Goal: Task Accomplishment & Management: Manage account settings

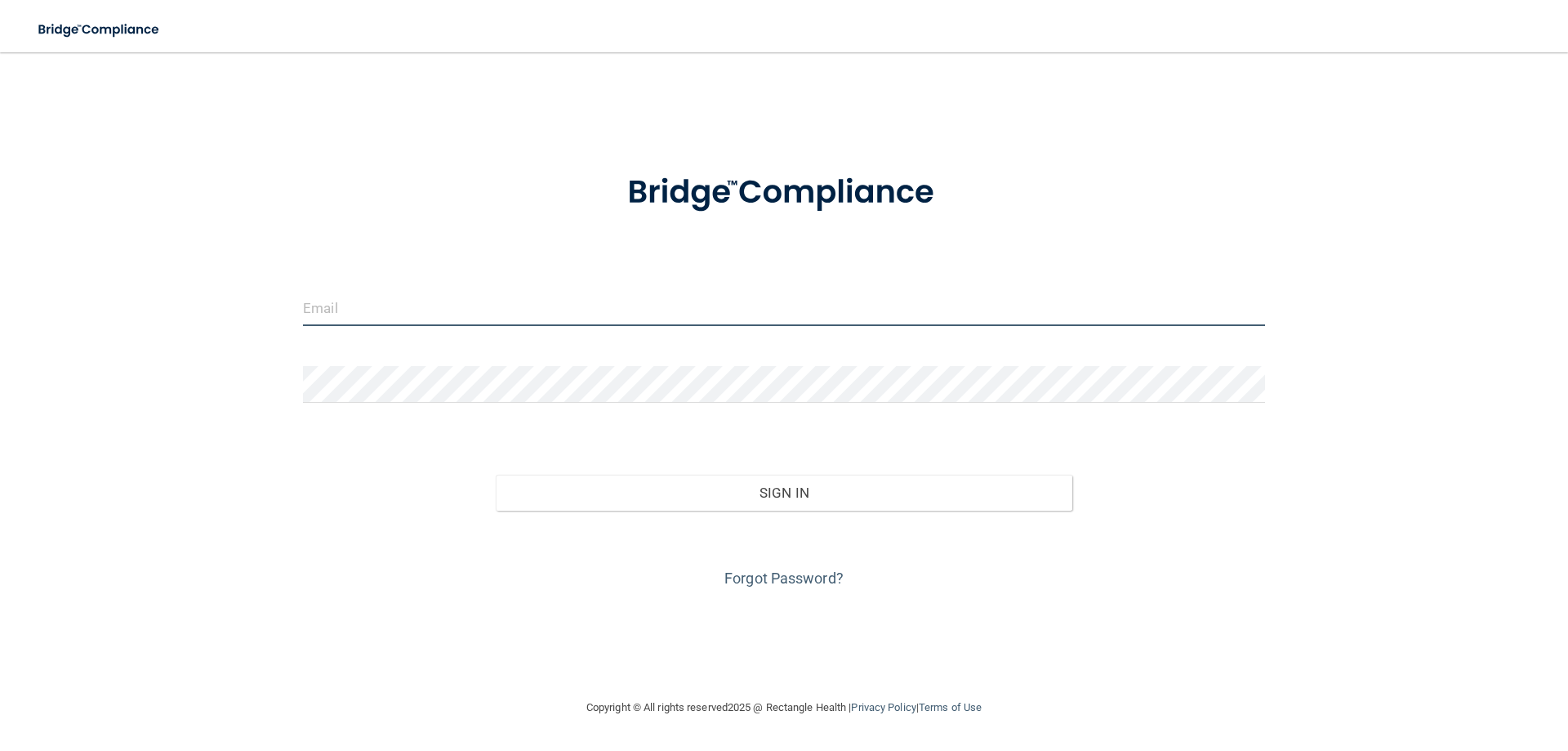
click at [361, 313] on input "email" at bounding box center [784, 308] width 962 height 37
click at [317, 312] on input "email" at bounding box center [784, 308] width 962 height 37
type input "[PERSON_NAME][EMAIL_ADDRESS][DOMAIN_NAME]"
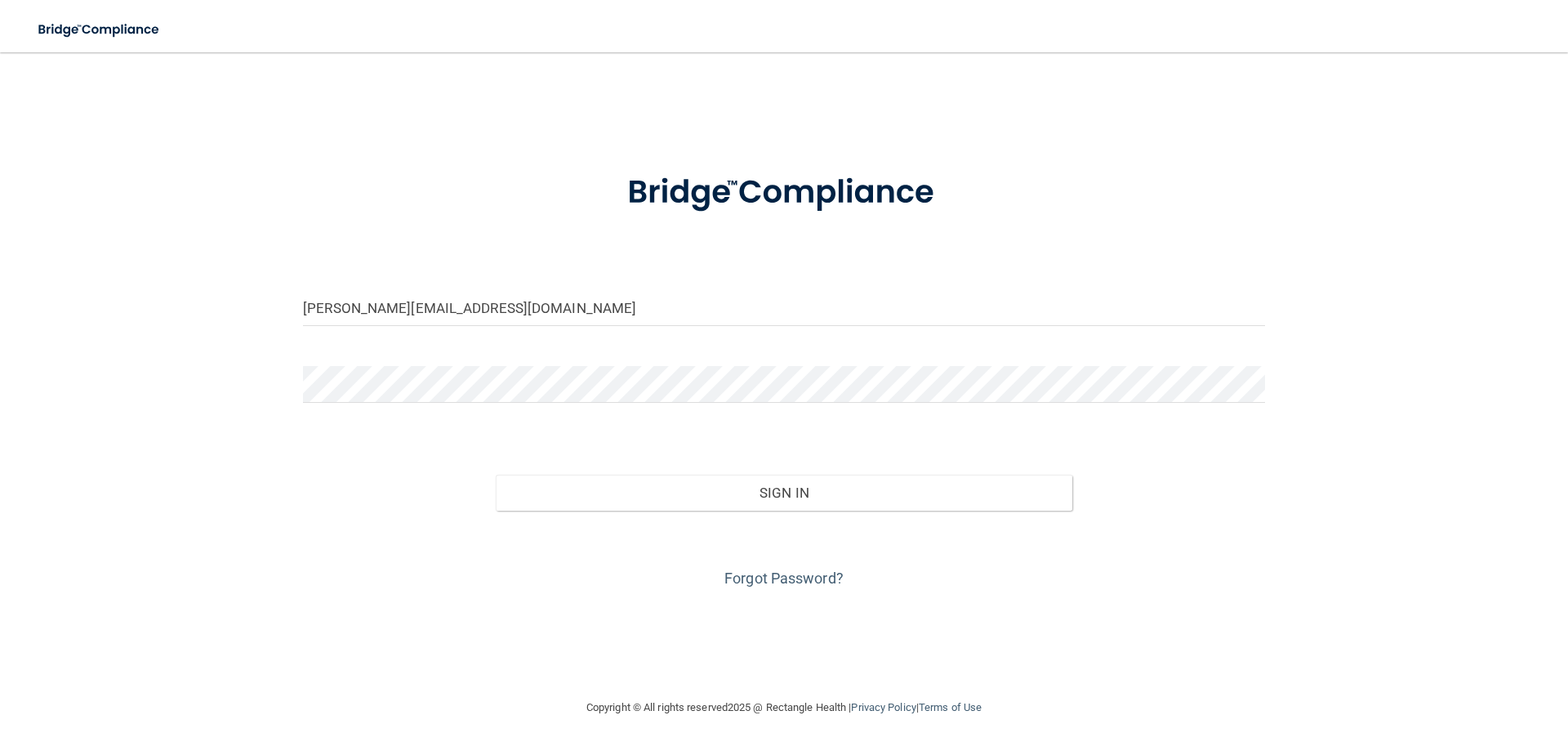
click at [272, 361] on div "[PERSON_NAME][EMAIL_ADDRESS][DOMAIN_NAME] Invalid email/password. You don't hav…" at bounding box center [784, 375] width 1502 height 613
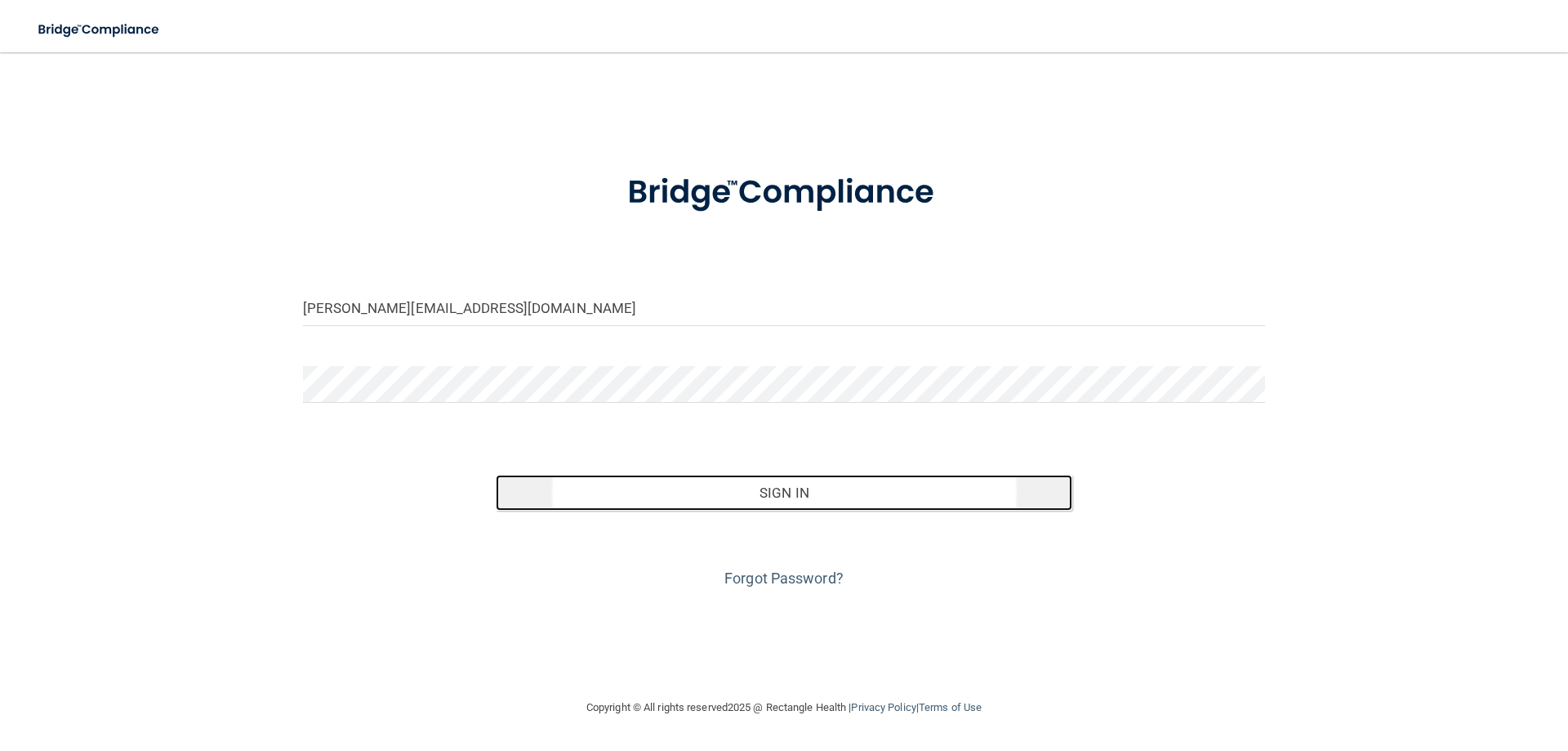
click at [806, 495] on button "Sign In" at bounding box center [784, 492] width 577 height 36
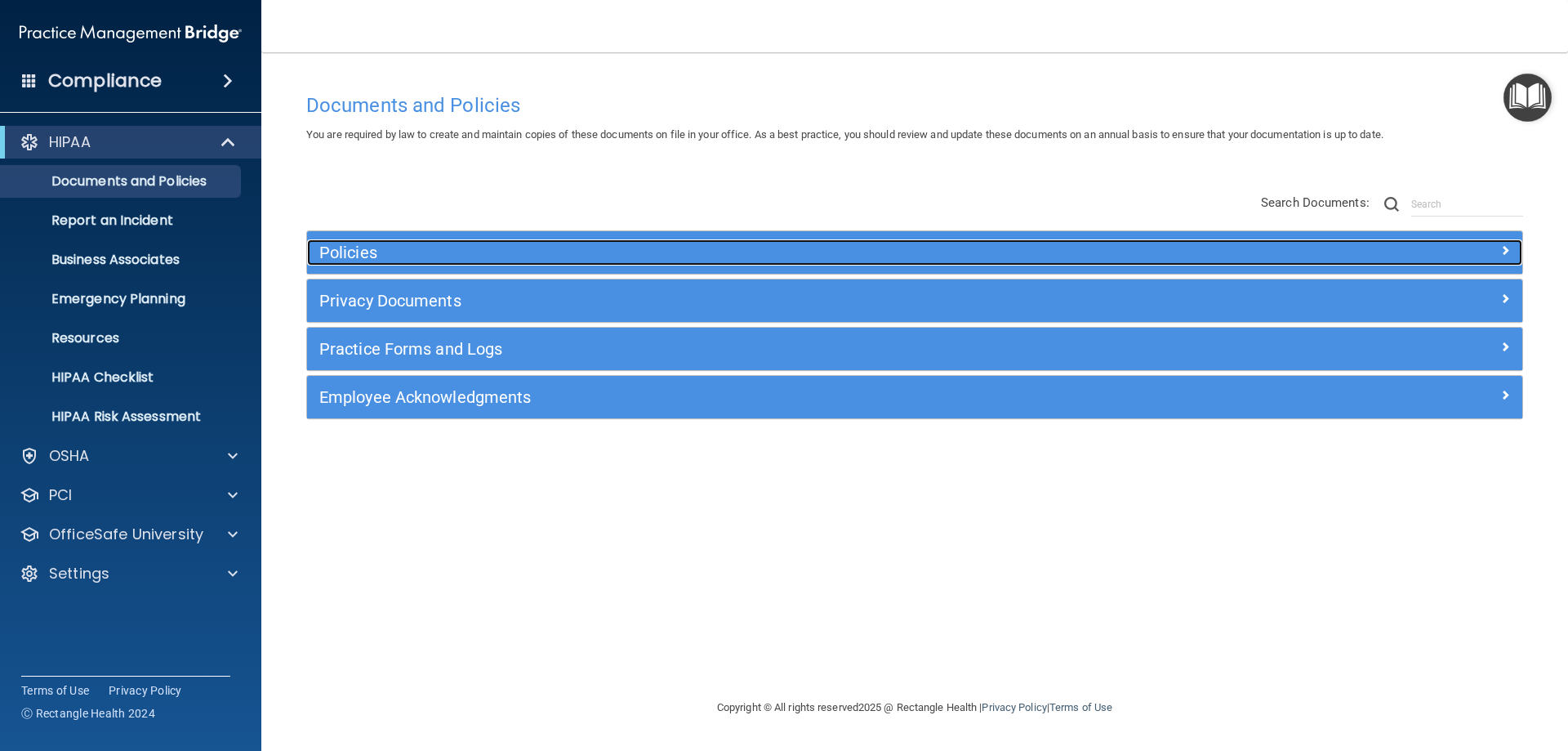
click at [1501, 252] on span at bounding box center [1505, 249] width 10 height 19
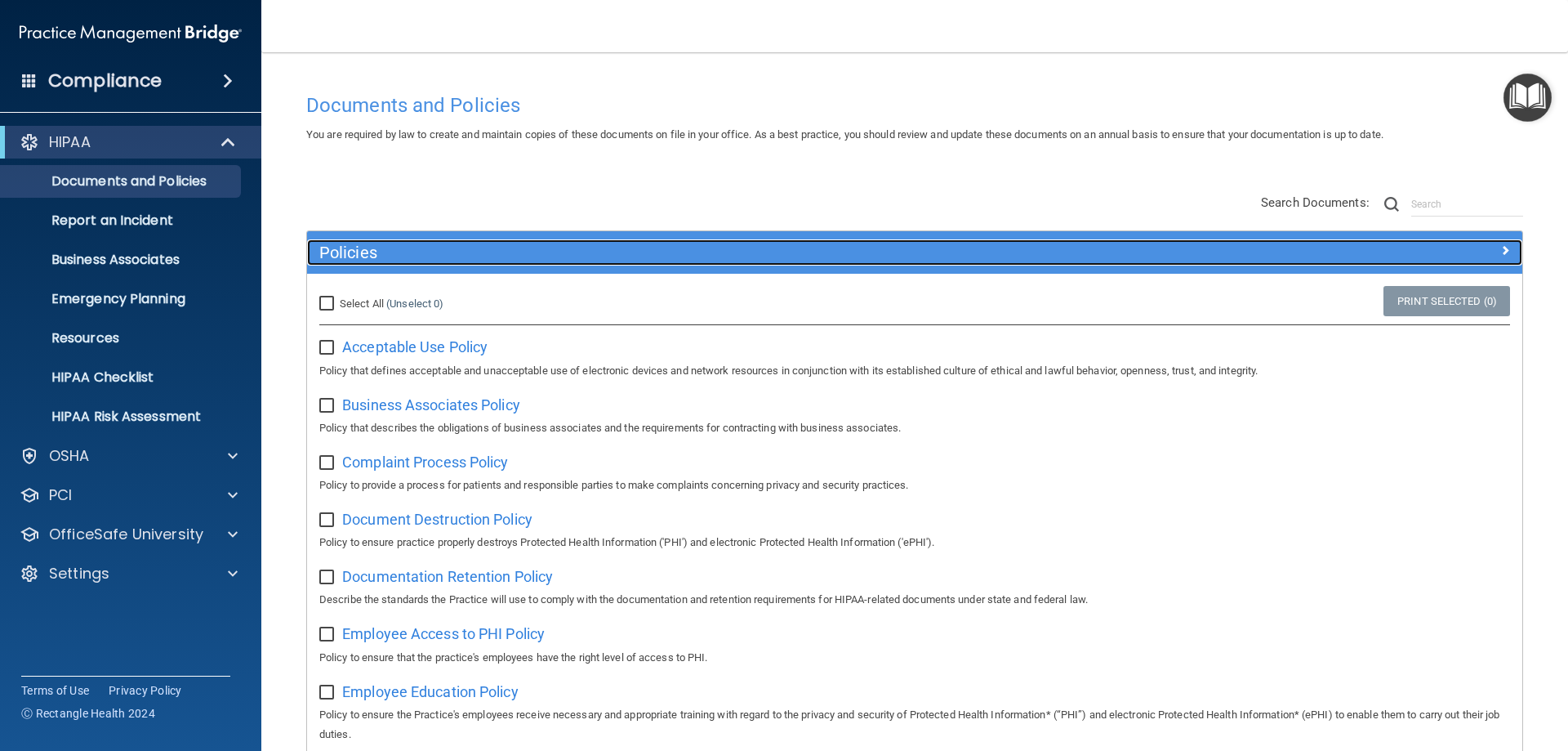
click at [1501, 252] on div at bounding box center [1370, 248] width 304 height 19
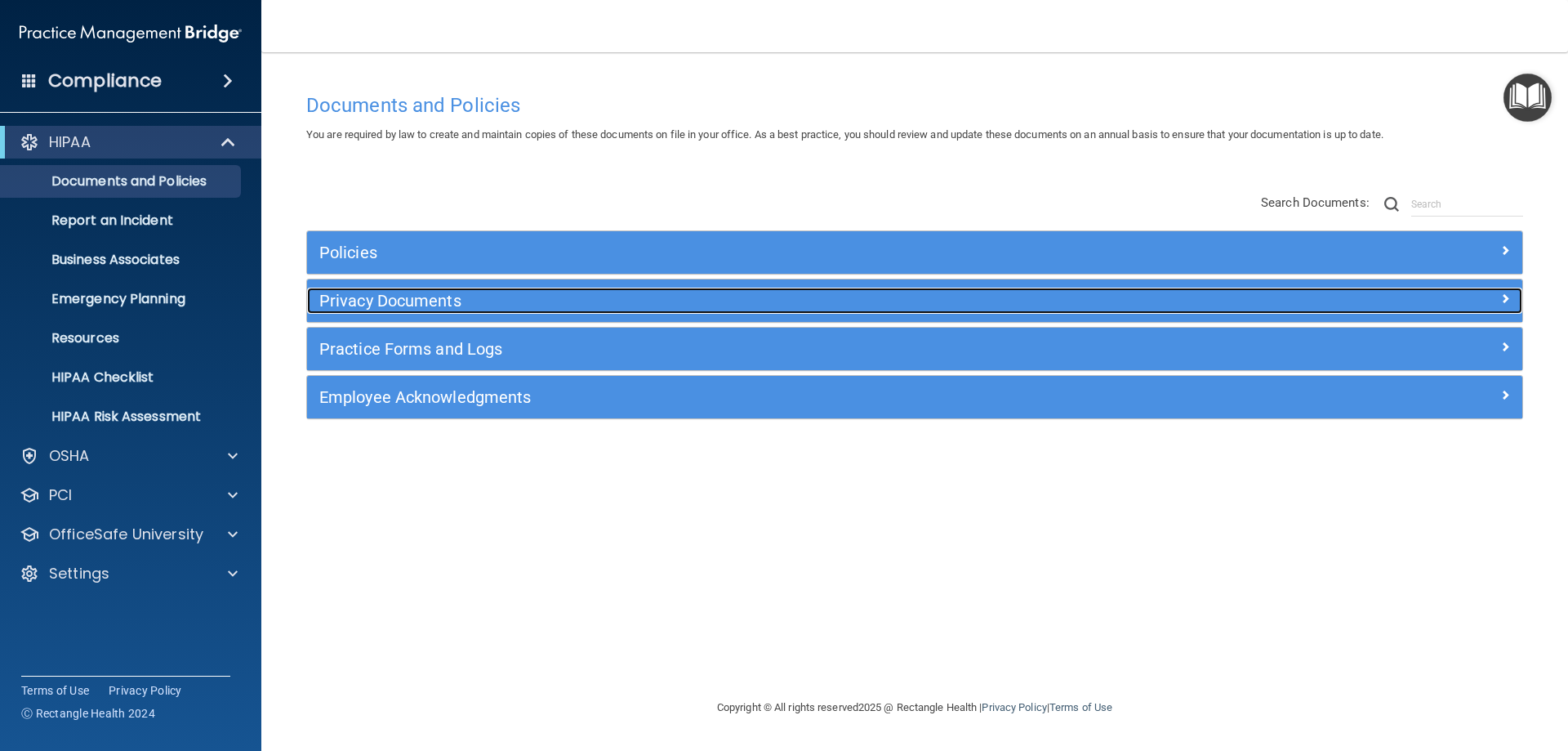
click at [1499, 308] on div "Privacy Documents" at bounding box center [915, 300] width 1215 height 26
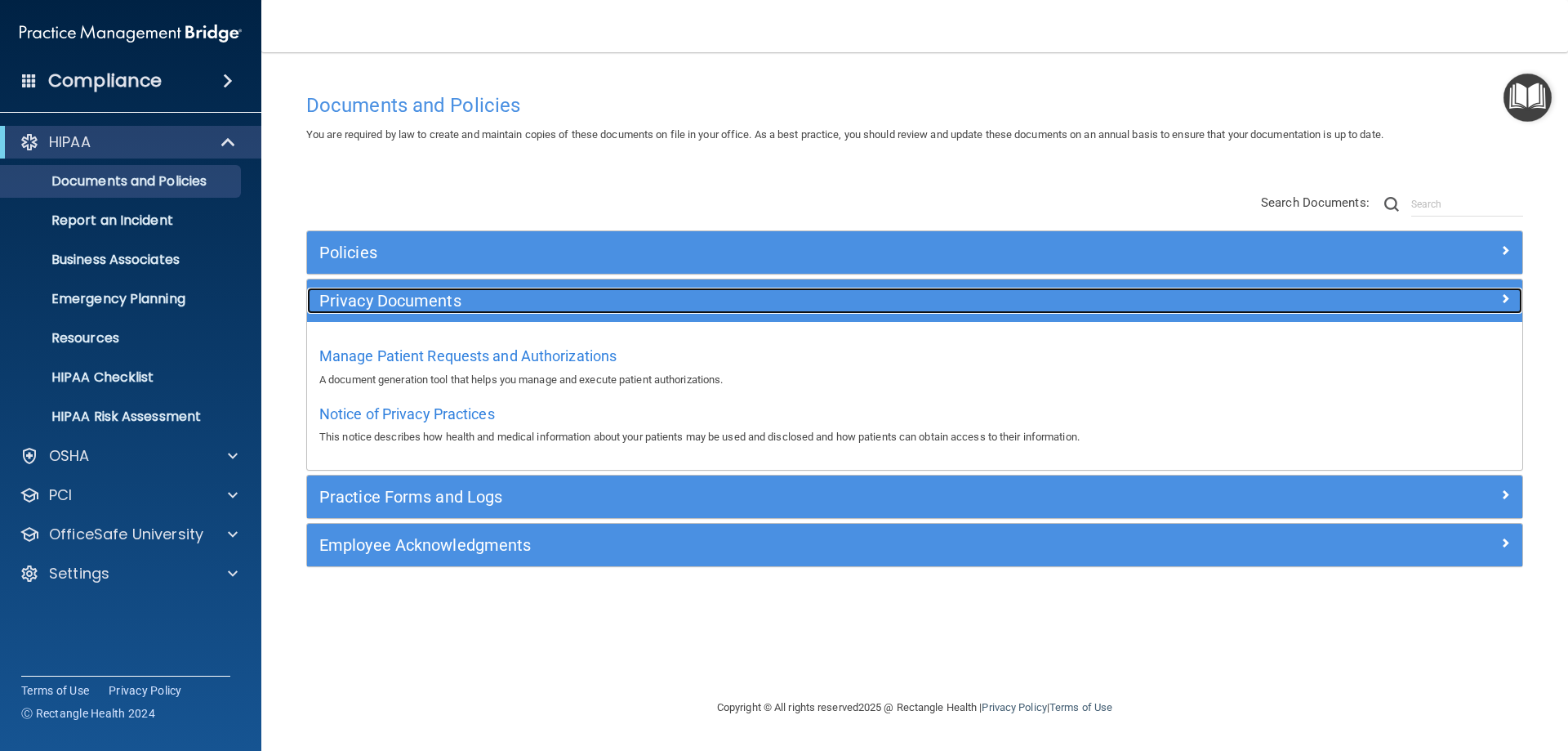
click at [1499, 308] on div "Privacy Documents" at bounding box center [915, 300] width 1215 height 26
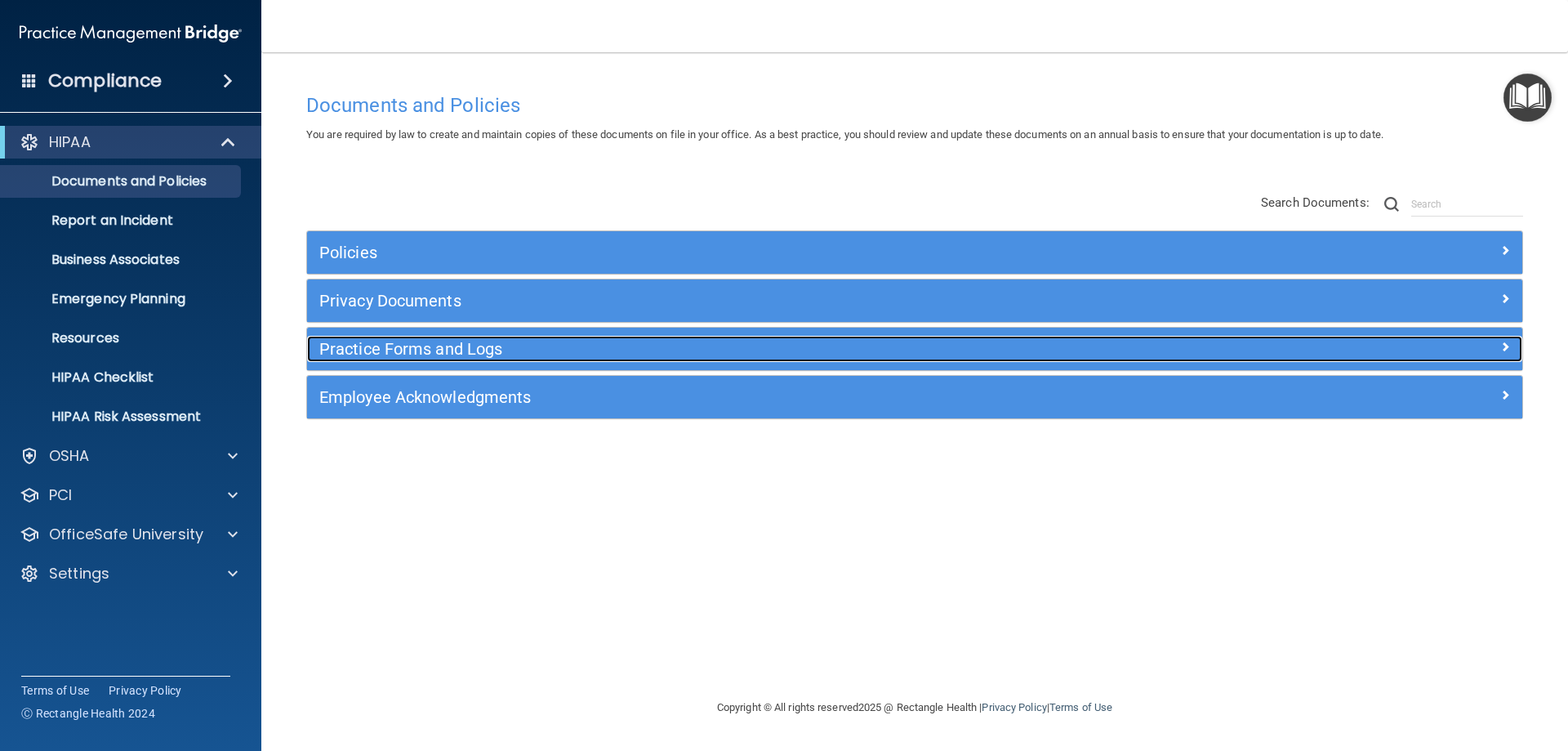
click at [1504, 355] on span at bounding box center [1505, 346] width 10 height 19
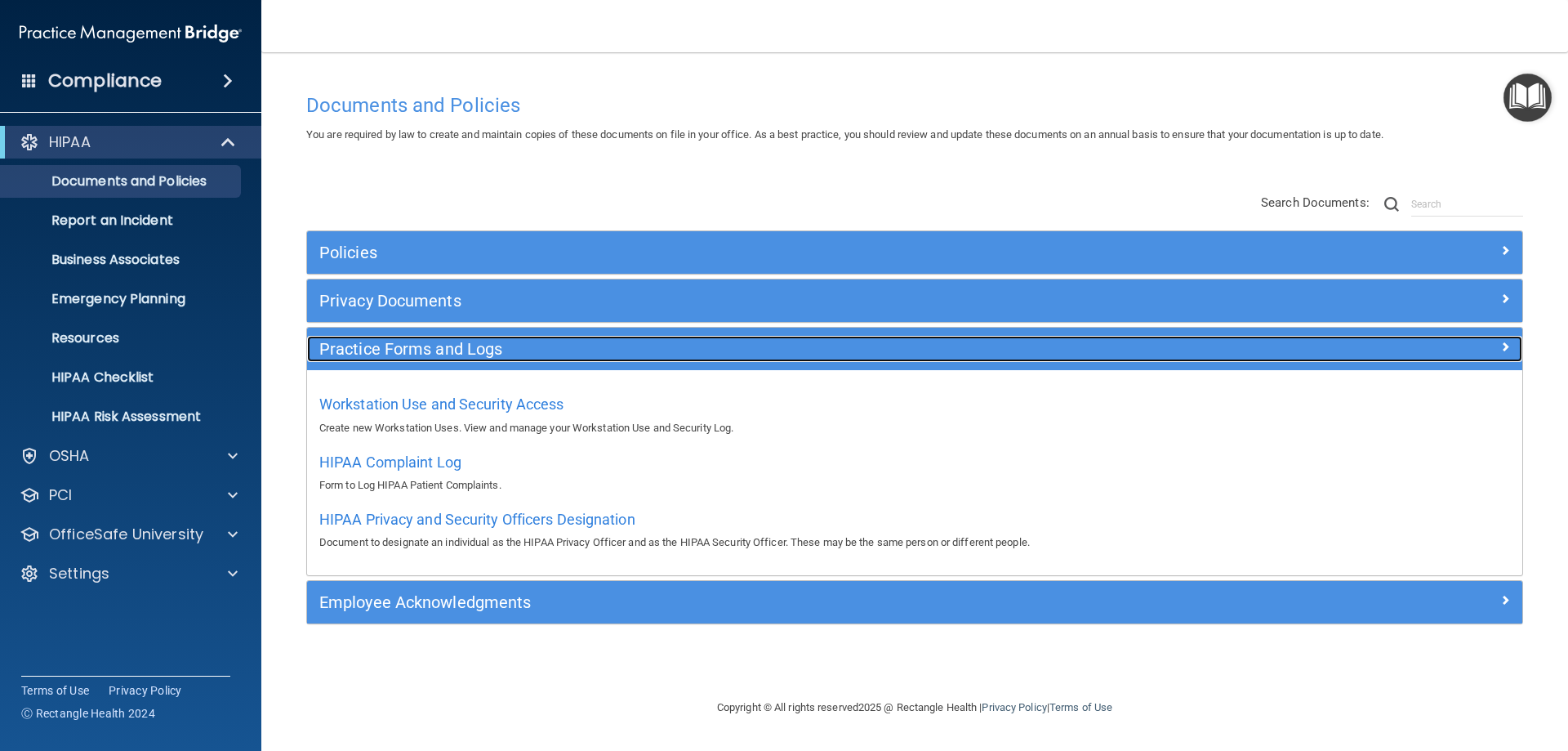
click at [1504, 355] on span at bounding box center [1505, 346] width 10 height 19
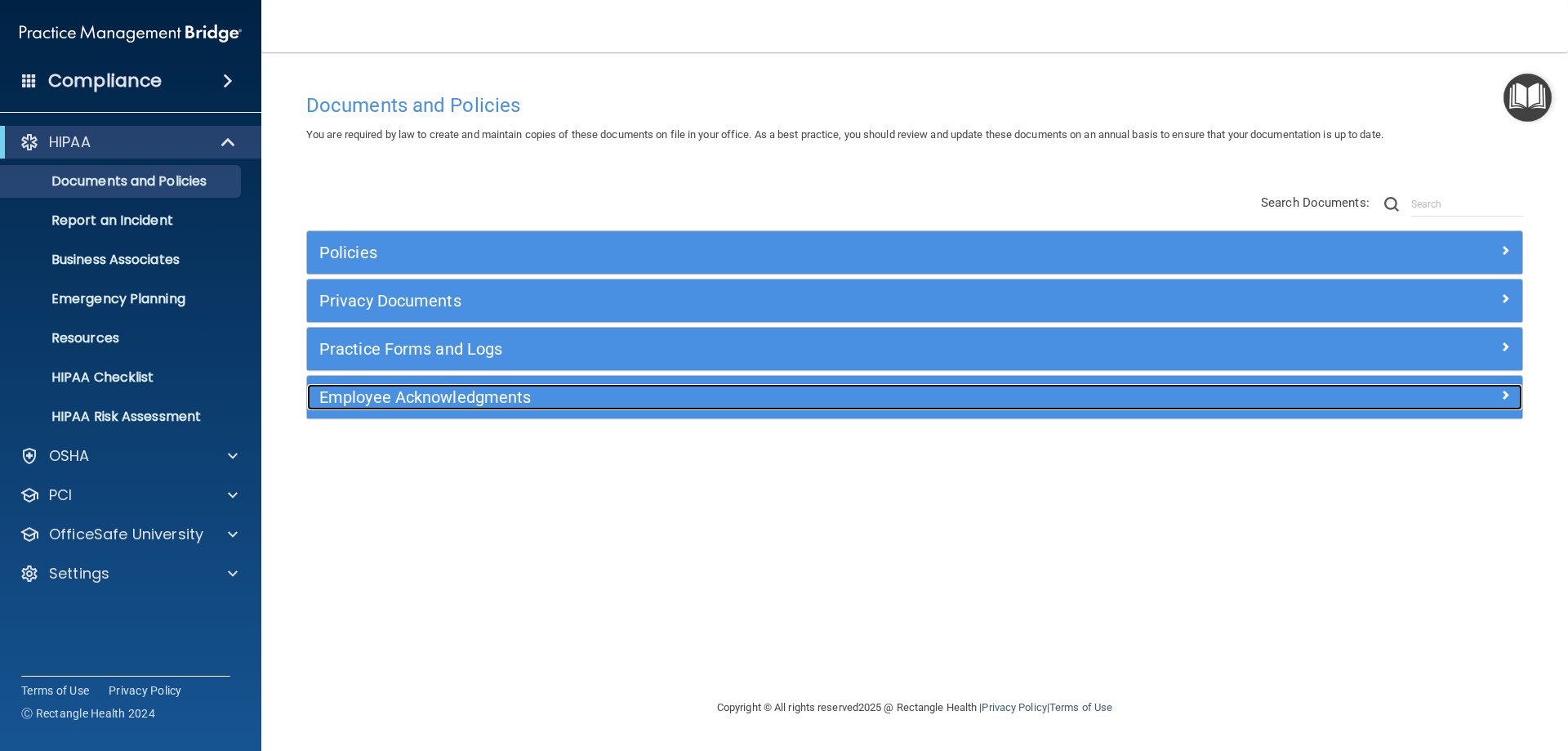
click at [1502, 404] on span at bounding box center [1505, 394] width 10 height 19
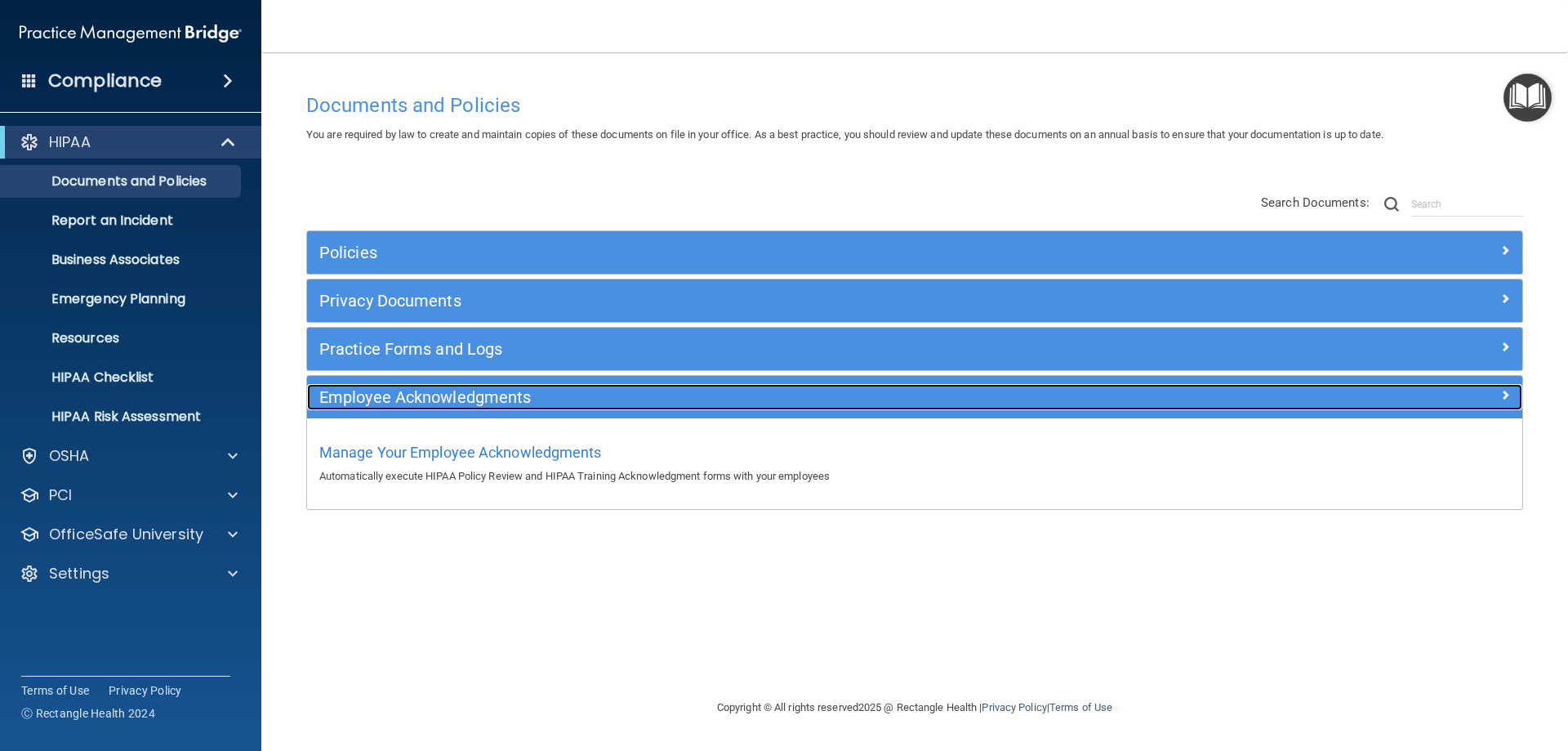
click at [1502, 404] on span at bounding box center [1505, 394] width 10 height 19
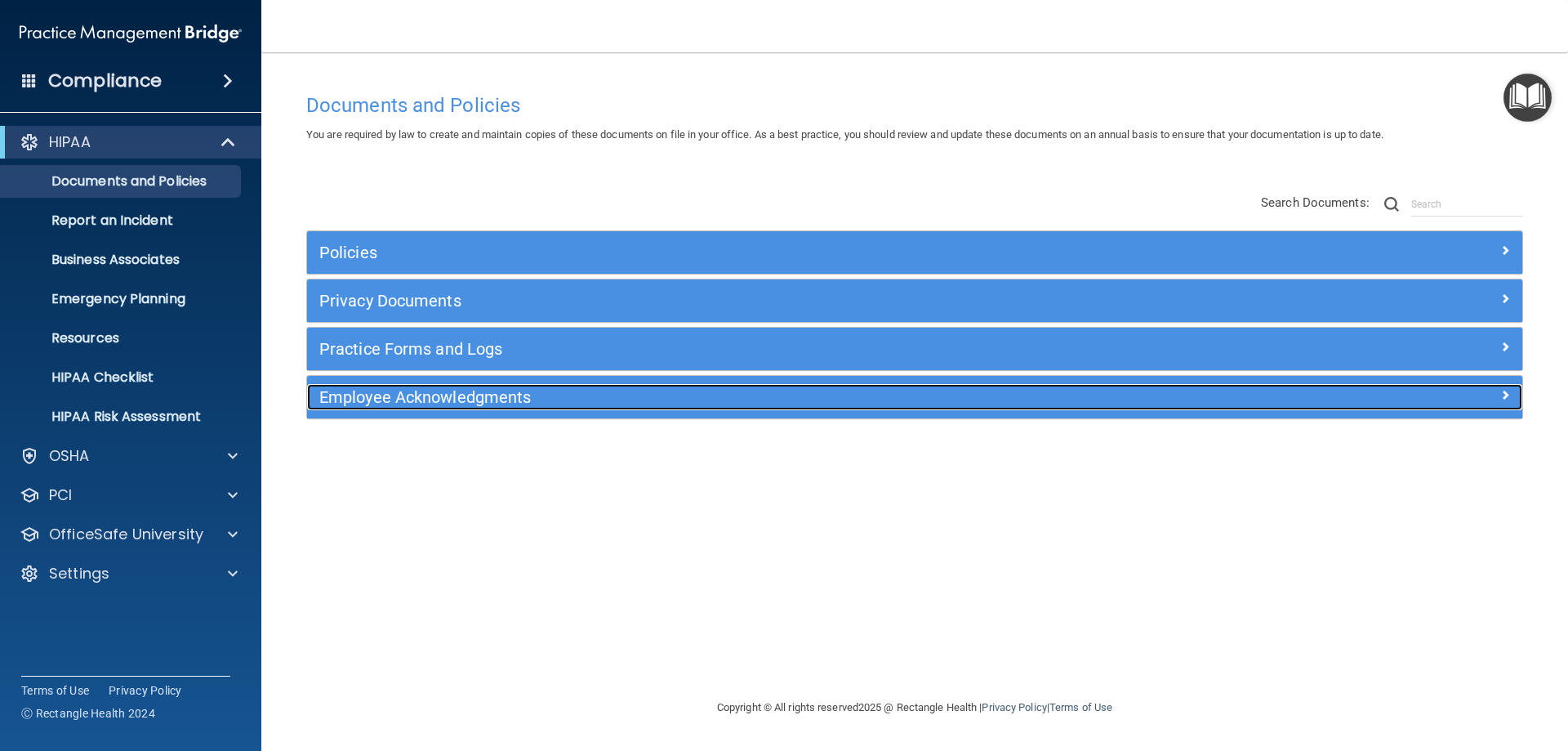
click at [1502, 404] on span at bounding box center [1505, 394] width 10 height 19
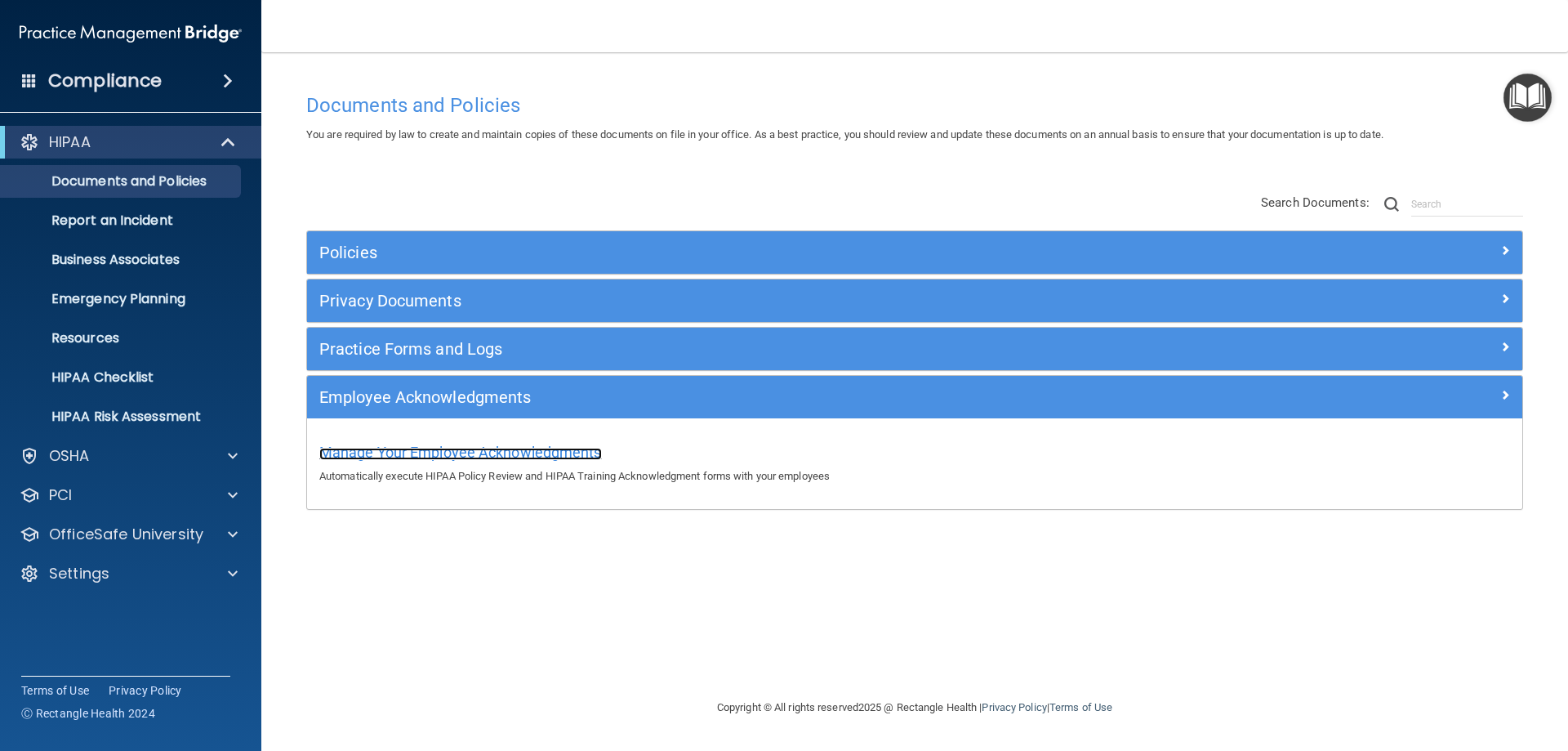
click at [536, 451] on span "Manage Your Employee Acknowledgments" at bounding box center [461, 452] width 283 height 17
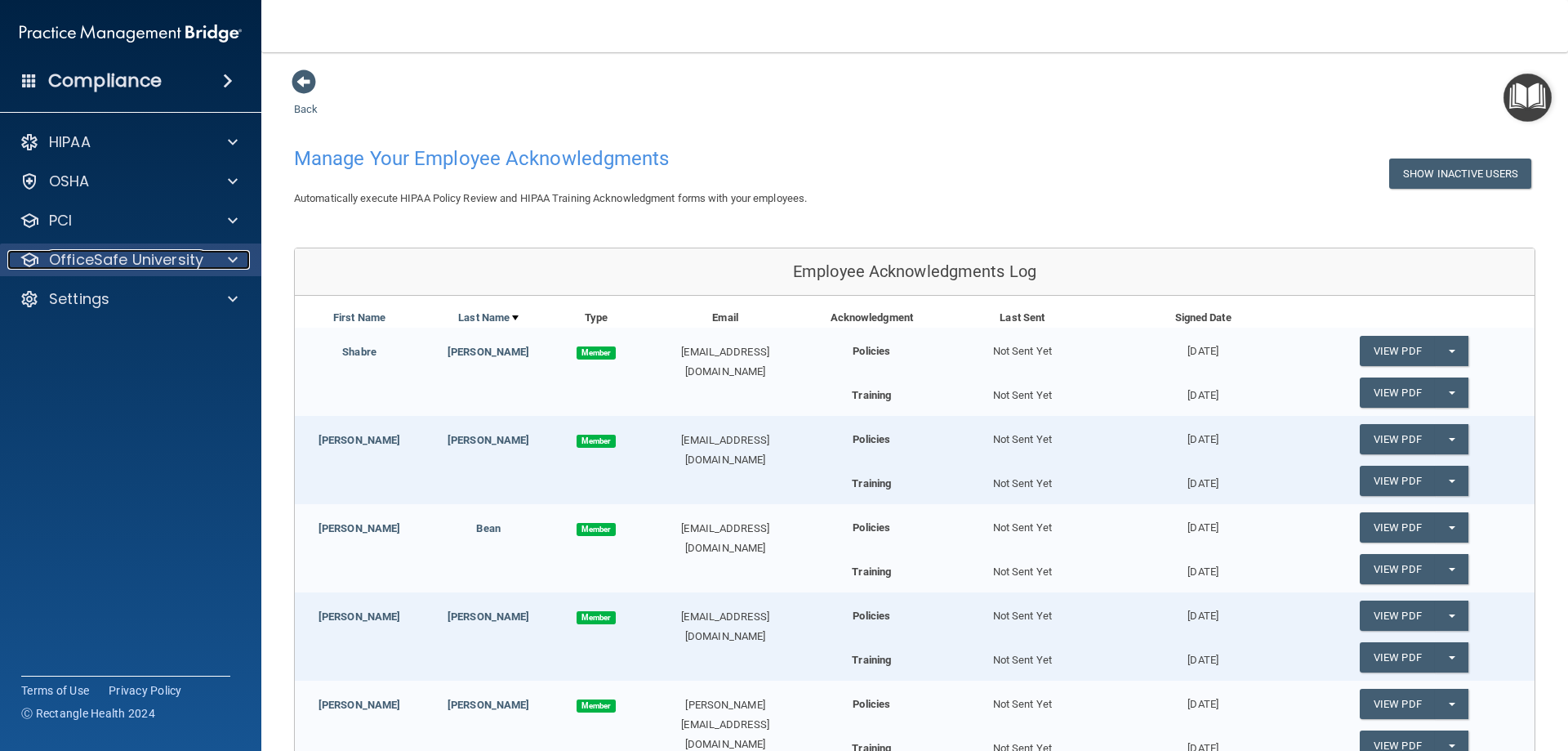
click at [238, 254] on div at bounding box center [230, 259] width 41 height 19
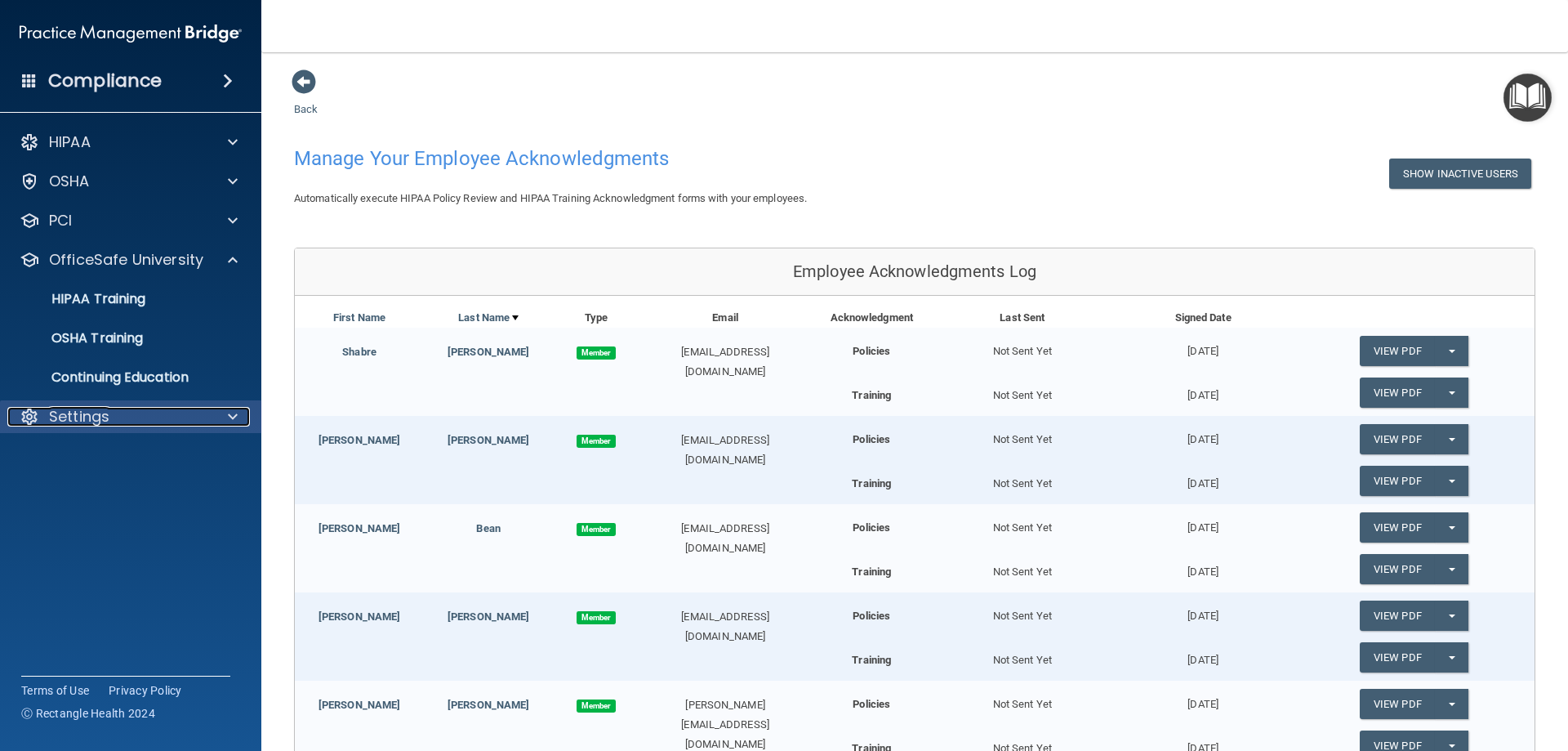
click at [228, 418] on span at bounding box center [233, 416] width 10 height 19
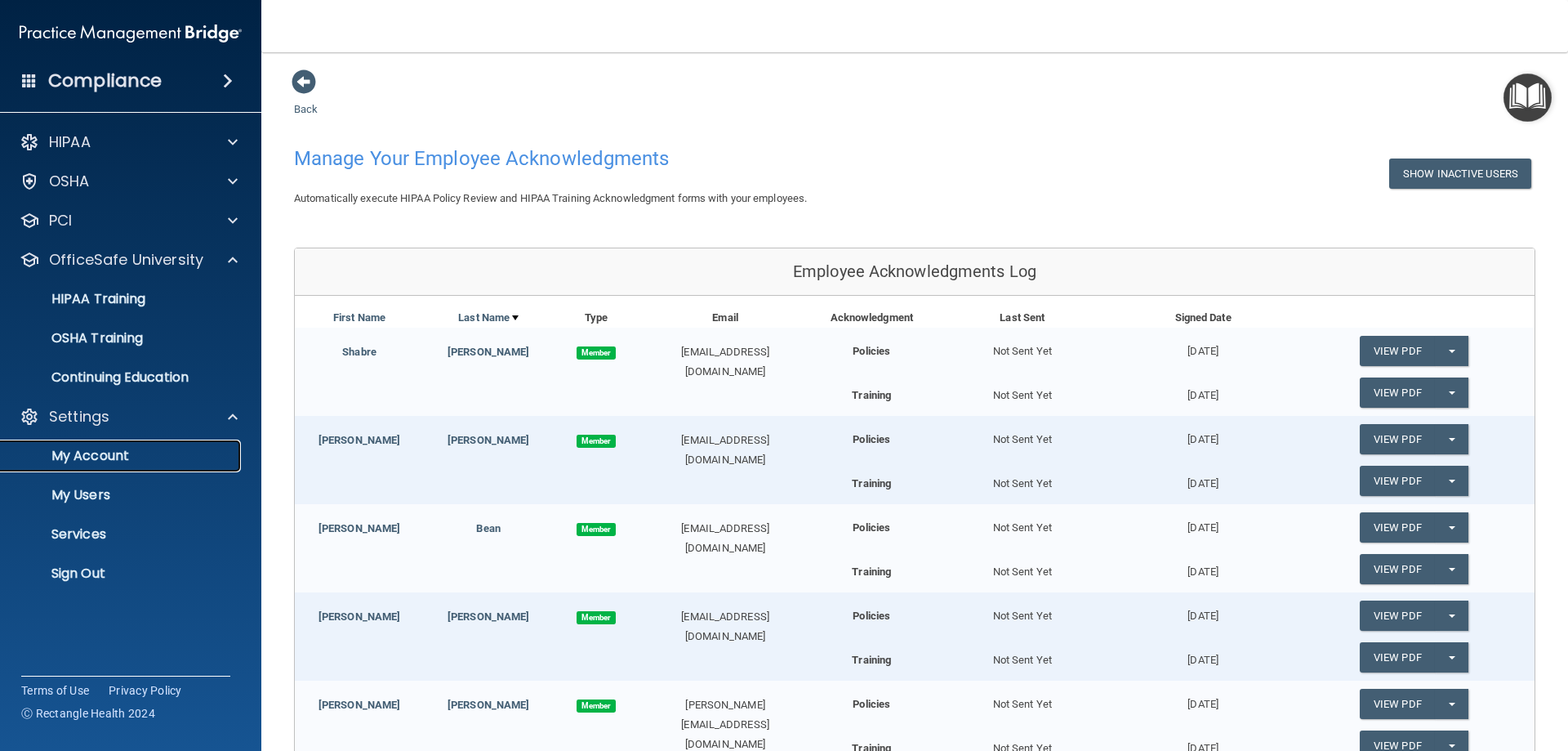
click at [81, 451] on p "My Account" at bounding box center [122, 456] width 223 height 16
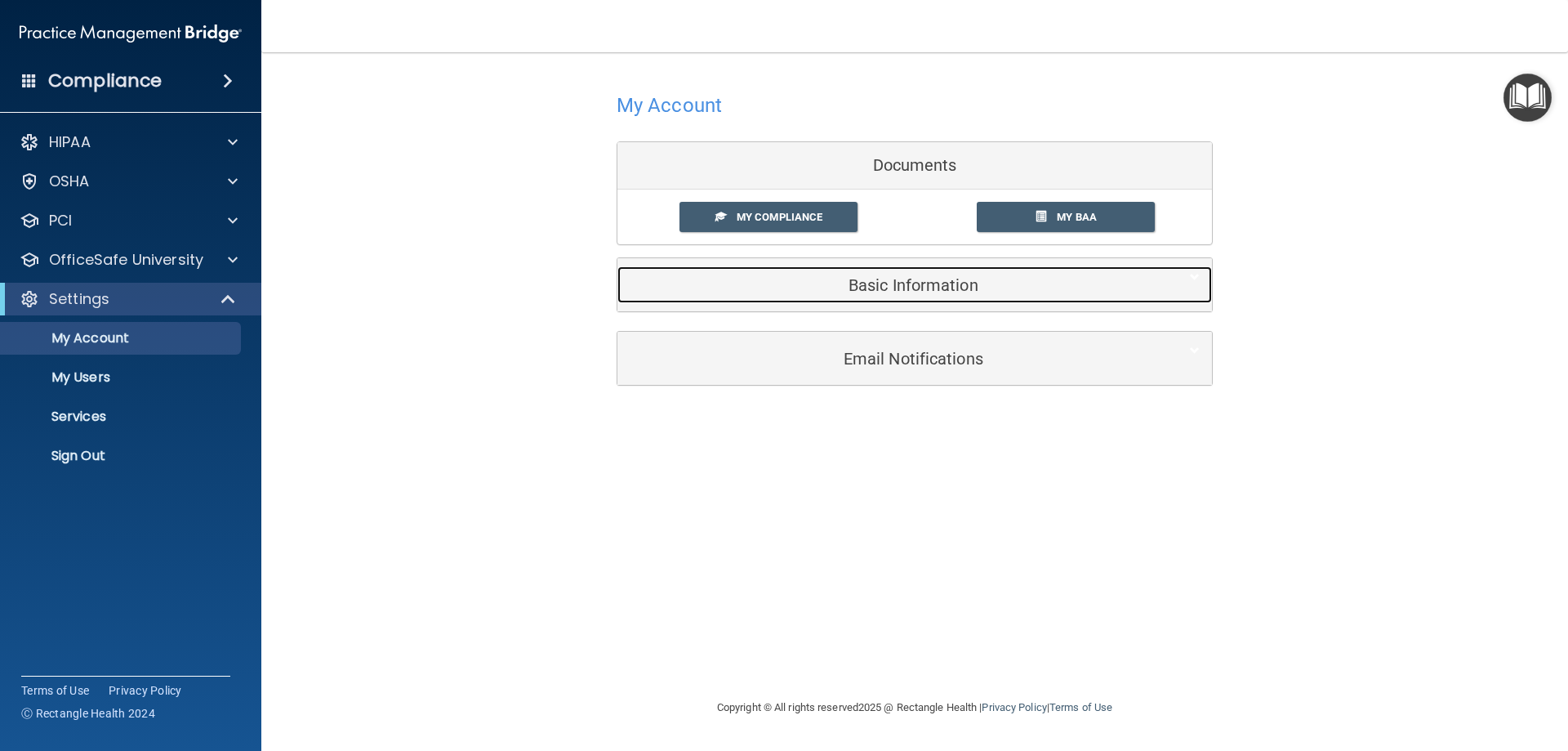
click at [925, 282] on h5 "Basic Information" at bounding box center [889, 286] width 520 height 18
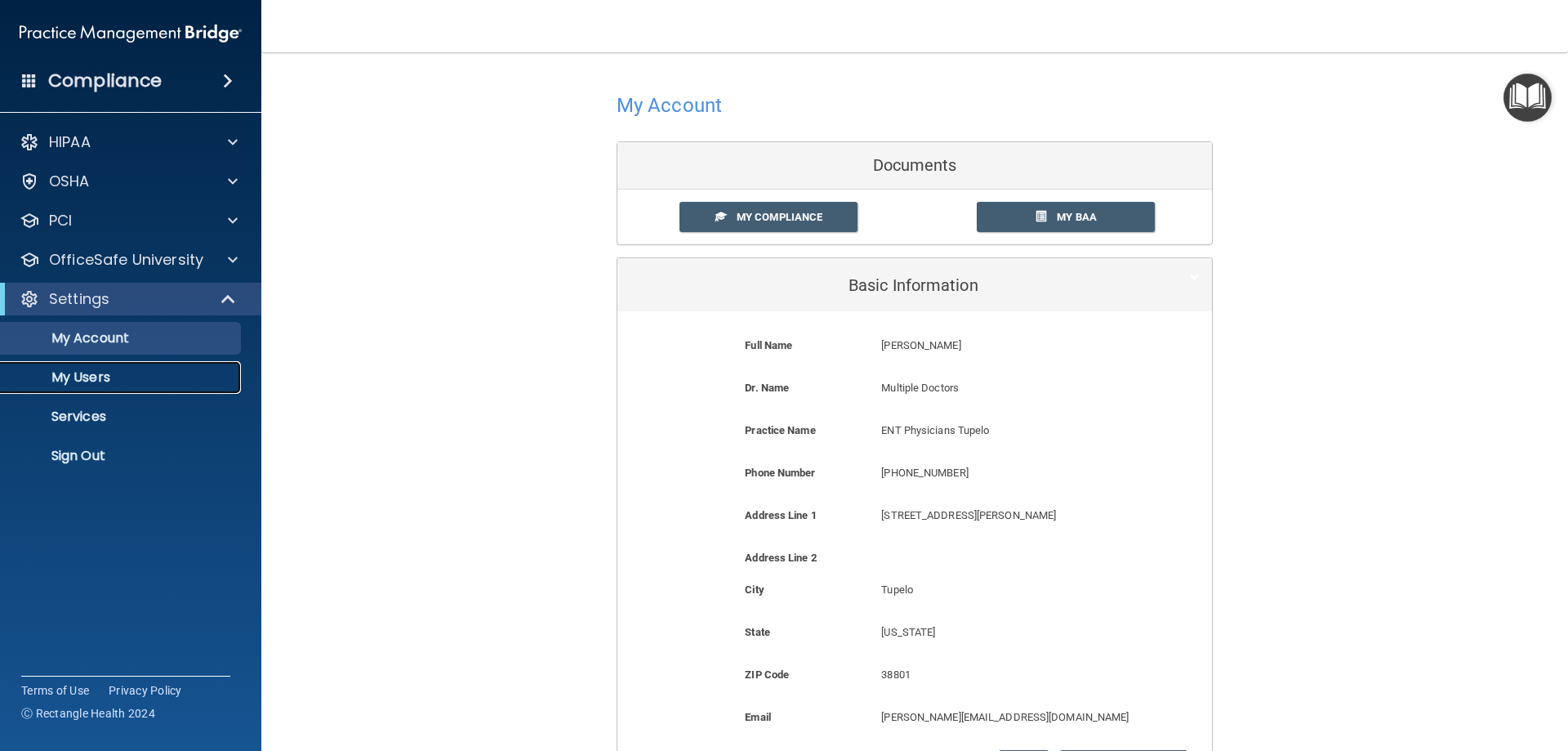
click at [67, 372] on p "My Users" at bounding box center [122, 378] width 223 height 16
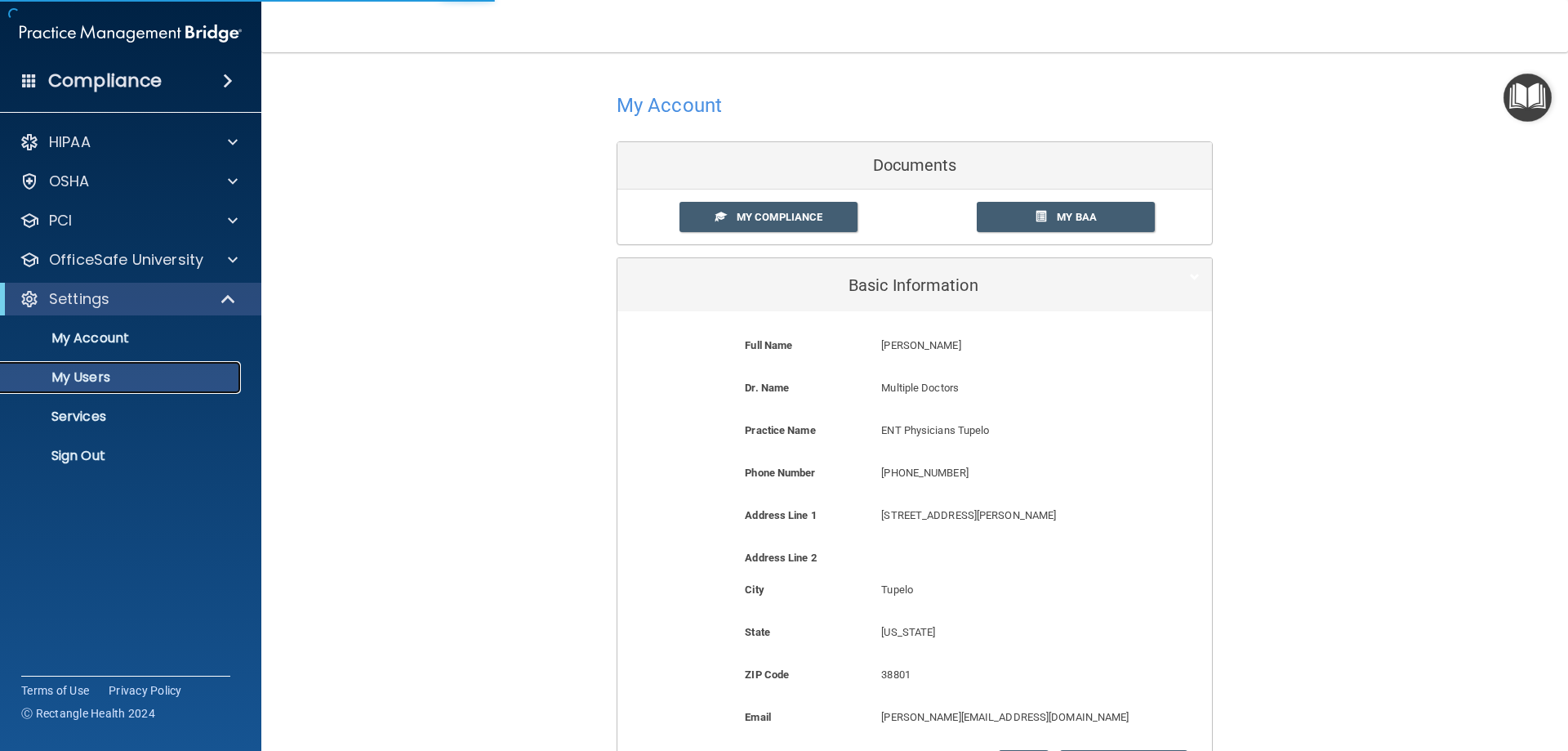
select select "20"
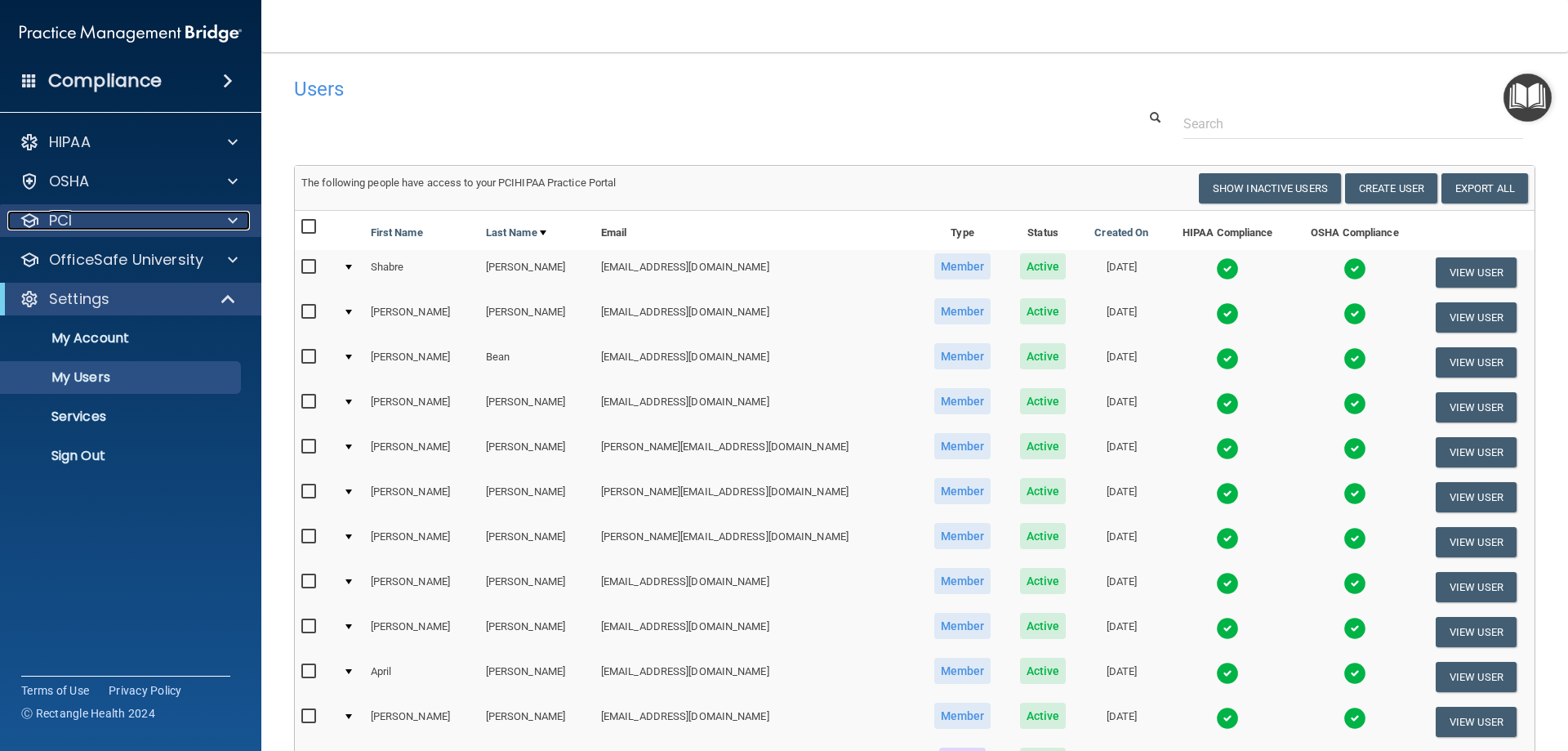
click at [230, 226] on span at bounding box center [233, 220] width 10 height 19
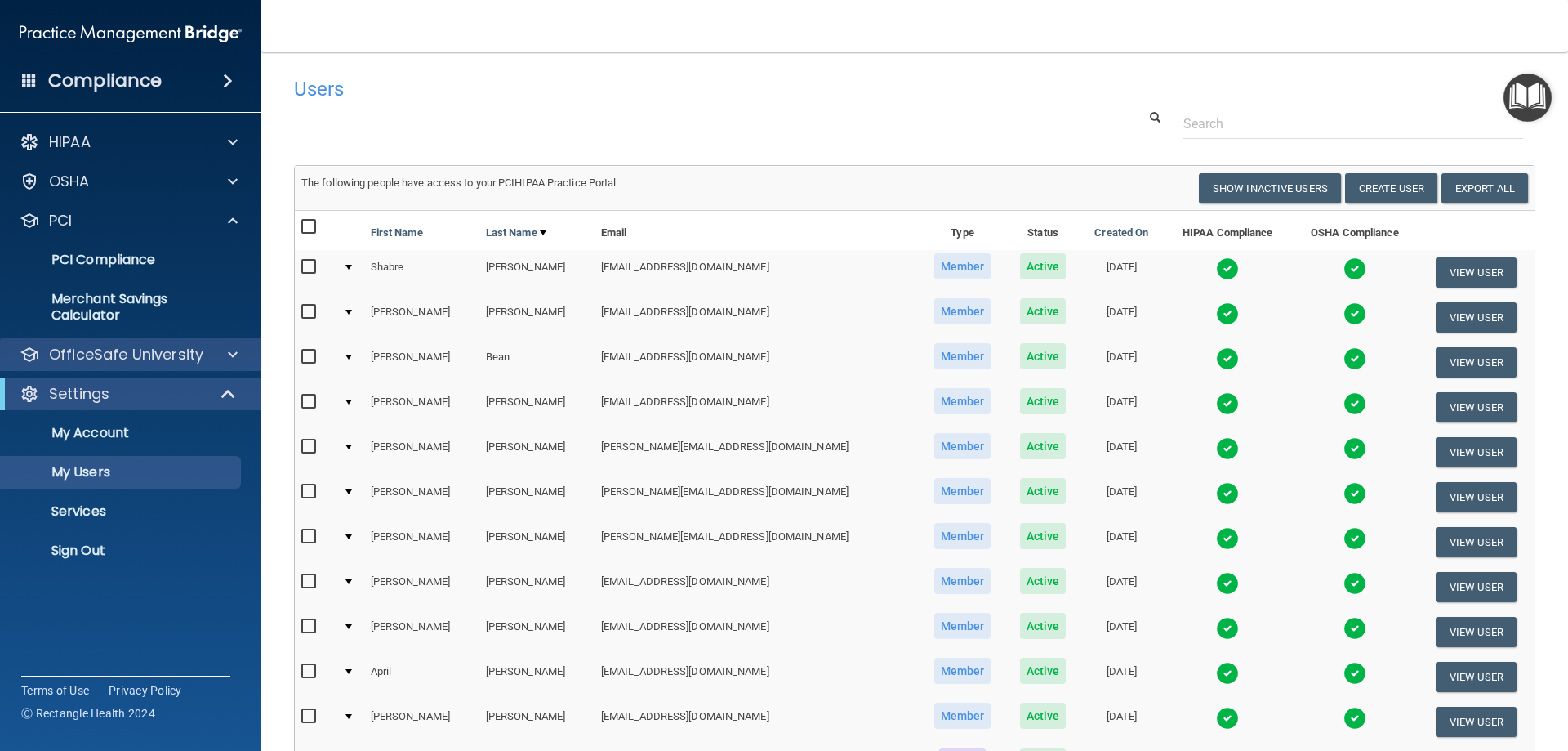
click at [219, 364] on div "OfficeSafe University" at bounding box center [130, 355] width 262 height 33
click at [234, 353] on span at bounding box center [233, 354] width 10 height 19
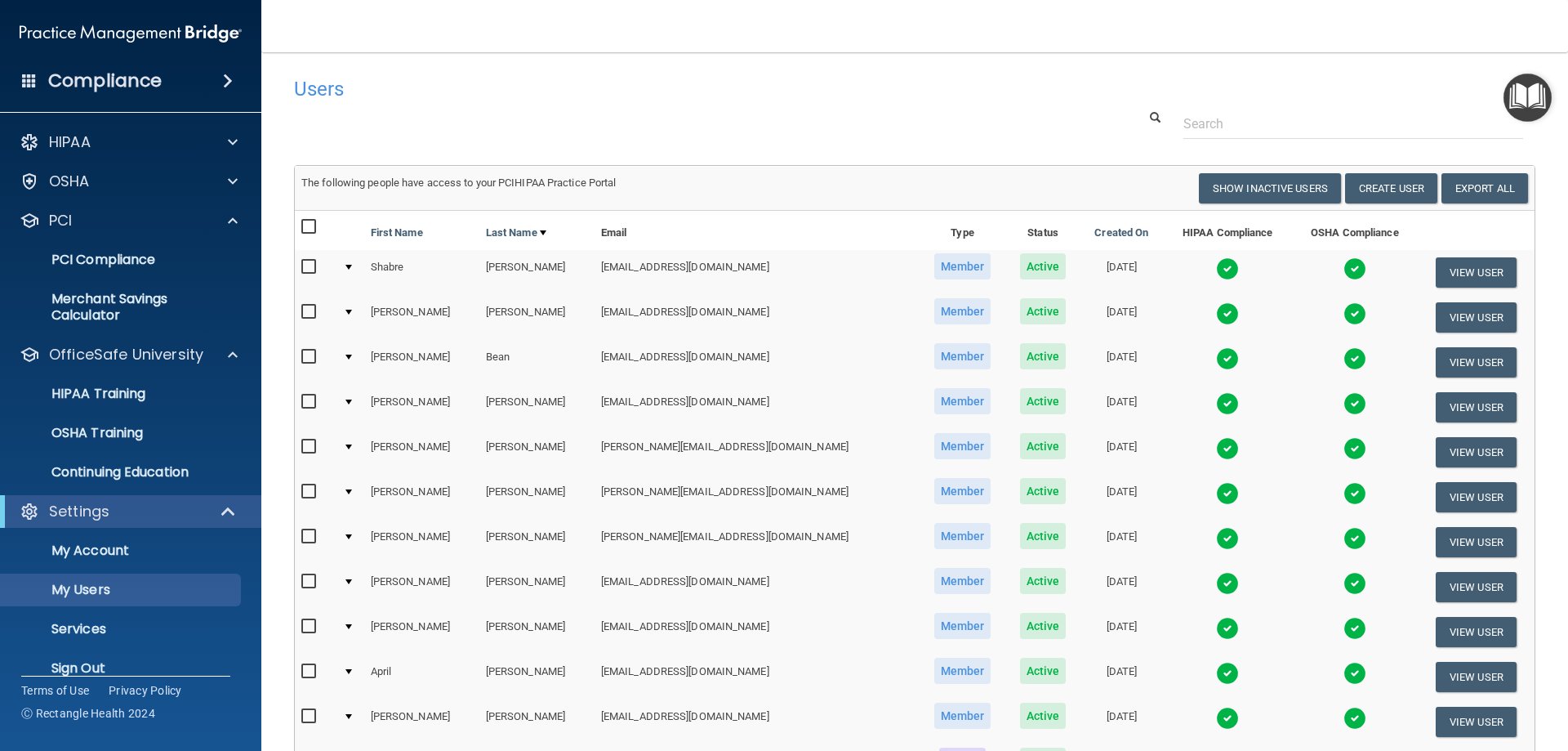
click at [224, 93] on div "Compliance" at bounding box center [130, 80] width 262 height 36
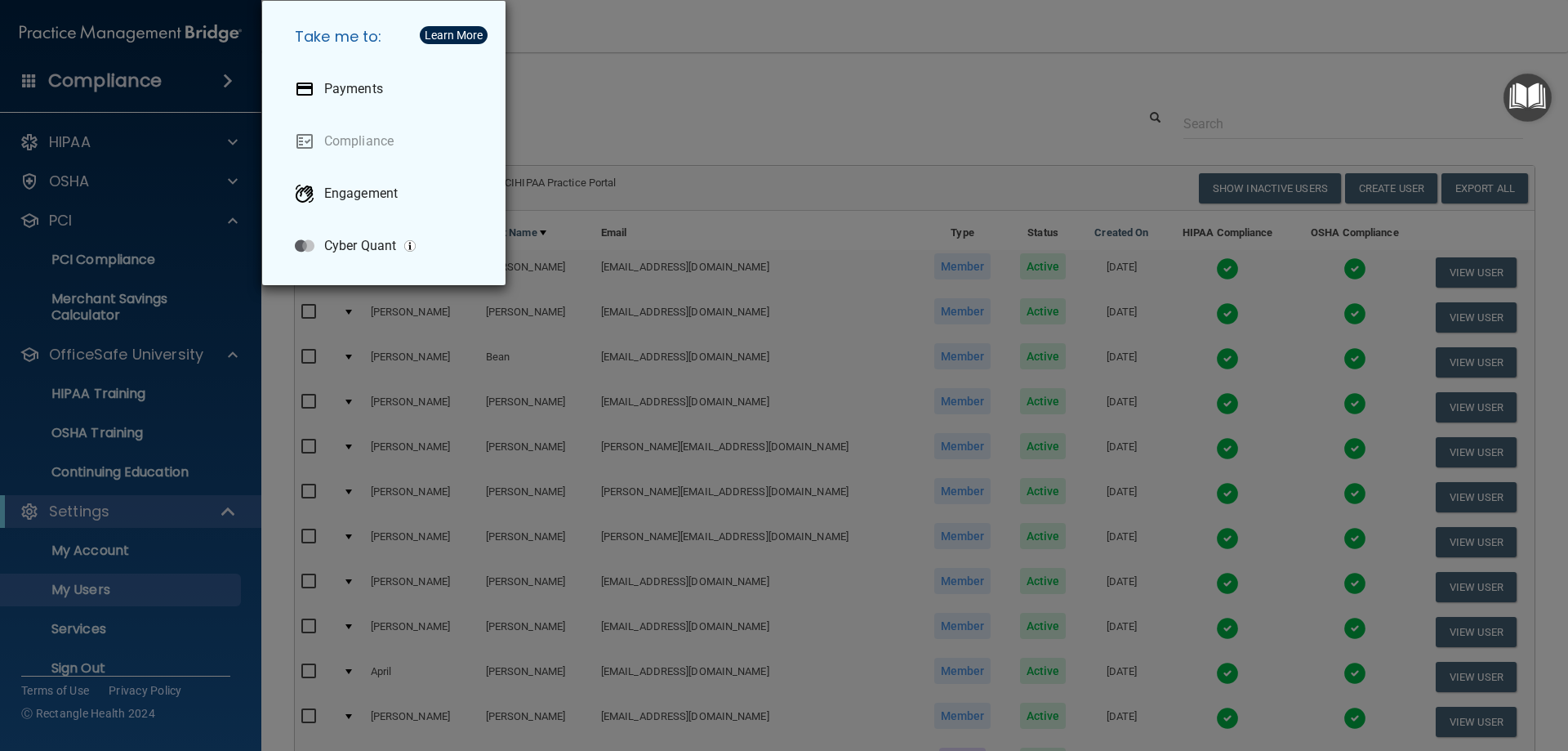
click at [590, 109] on div "Take me to: Payments Compliance Engagement Cyber Quant" at bounding box center [784, 375] width 1568 height 751
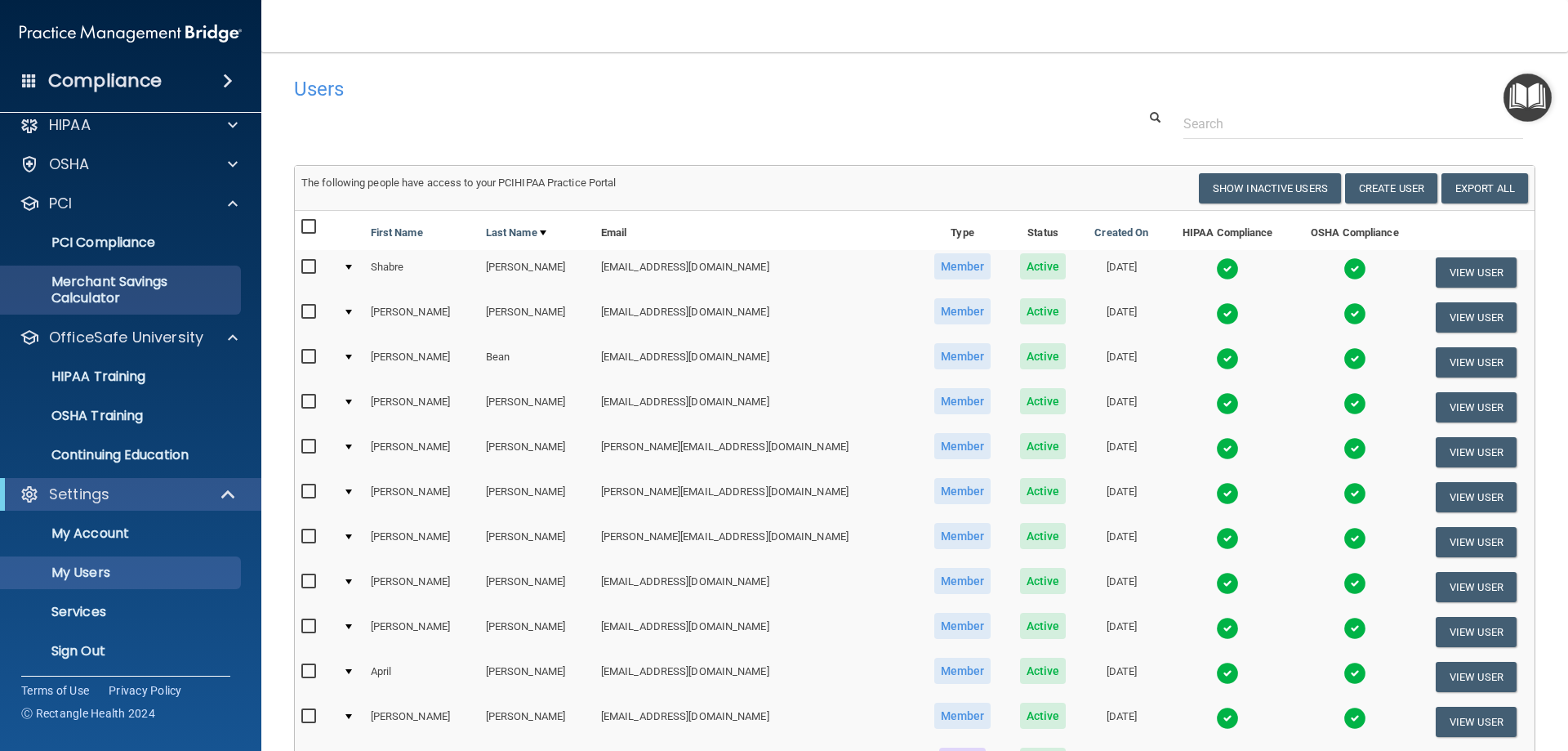
scroll to position [22, 0]
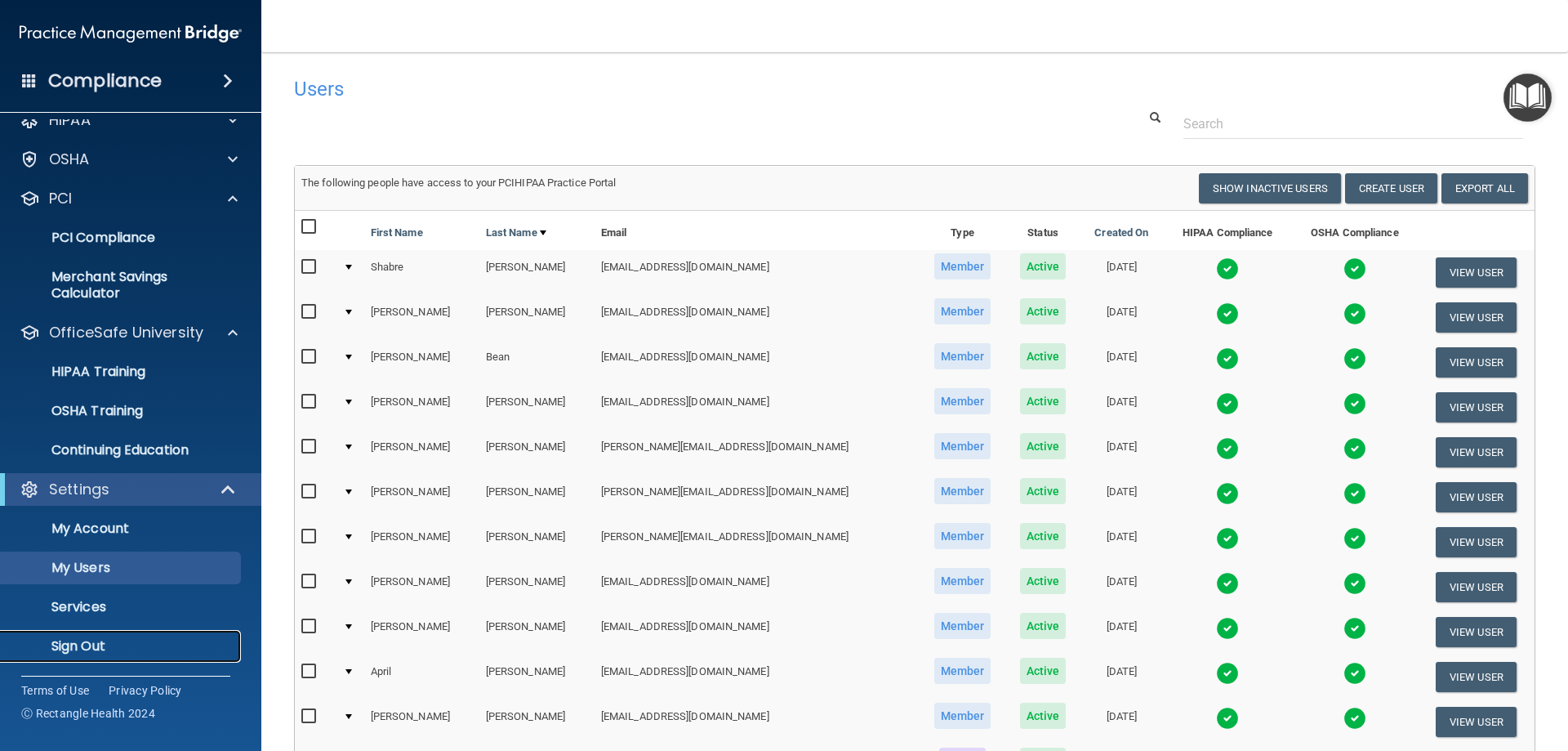
click at [95, 644] on p "Sign Out" at bounding box center [122, 646] width 223 height 16
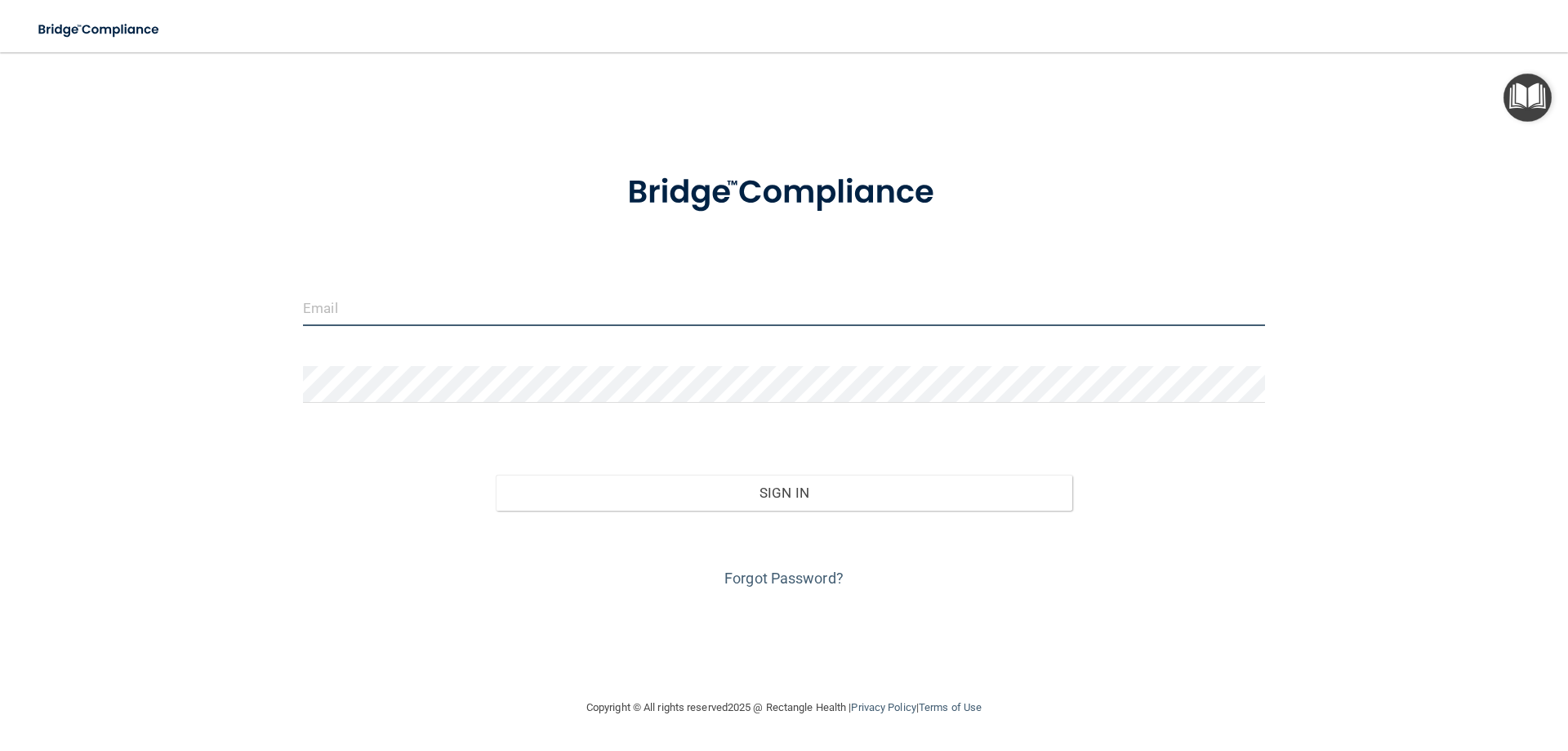
type input "[PERSON_NAME][EMAIL_ADDRESS][DOMAIN_NAME]"
